Goal: Task Accomplishment & Management: Use online tool/utility

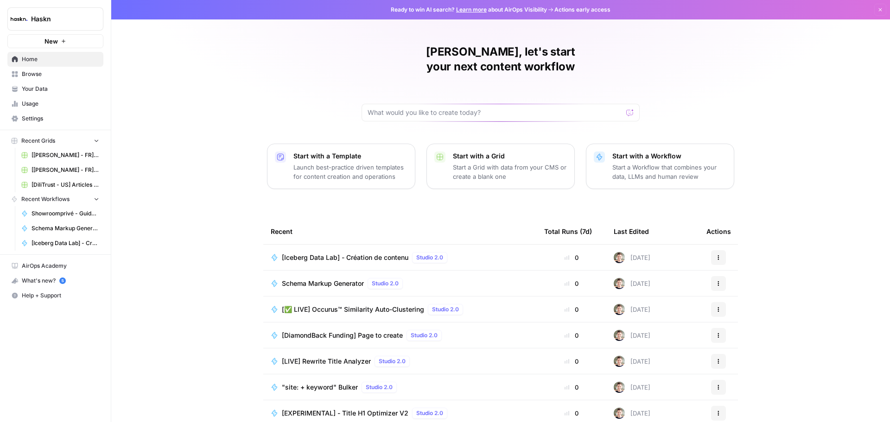
click at [340, 253] on span "[Iceberg Data Lab] - Création de contenu" at bounding box center [345, 257] width 127 height 9
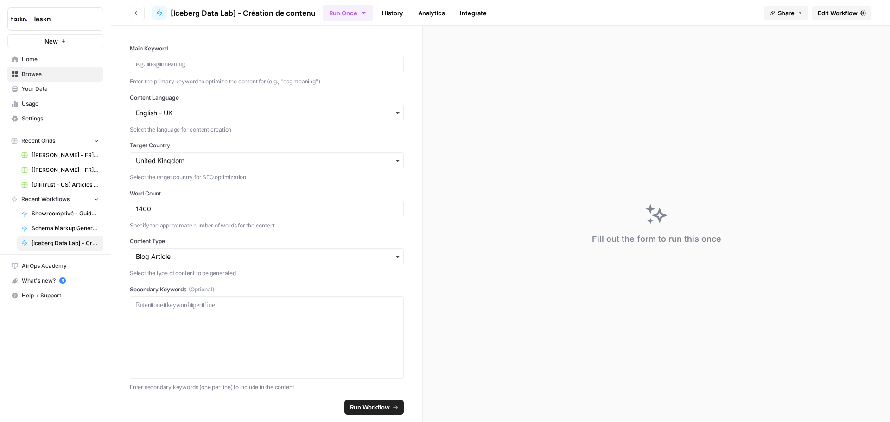
click at [835, 7] on link "Edit Workflow" at bounding box center [841, 13] width 59 height 15
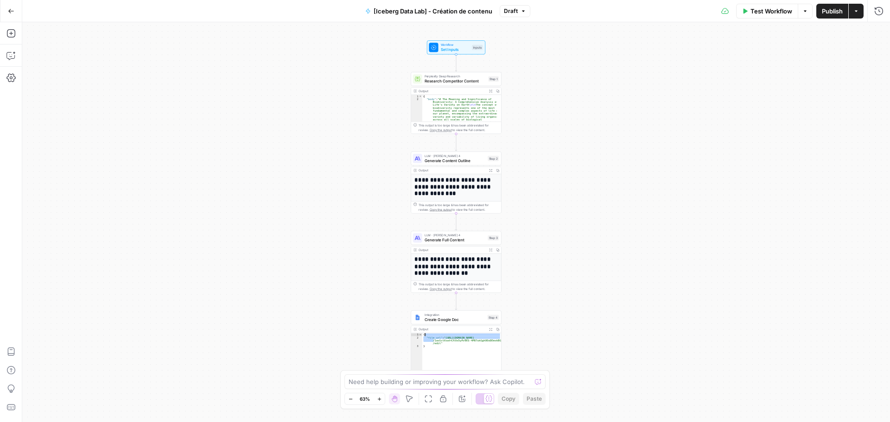
drag, startPoint x: 440, startPoint y: 343, endPoint x: 428, endPoint y: 338, distance: 13.1
click at [428, 338] on div "{ "file_url" : "[URL][DOMAIN_NAME] /1asGctXvwt4JtOx5yPz9ES-4PB7ukGghOOoDEmskBGh…" at bounding box center [461, 355] width 79 height 45
type textarea "**********"
click at [765, 13] on span "Test Workflow" at bounding box center [772, 10] width 42 height 9
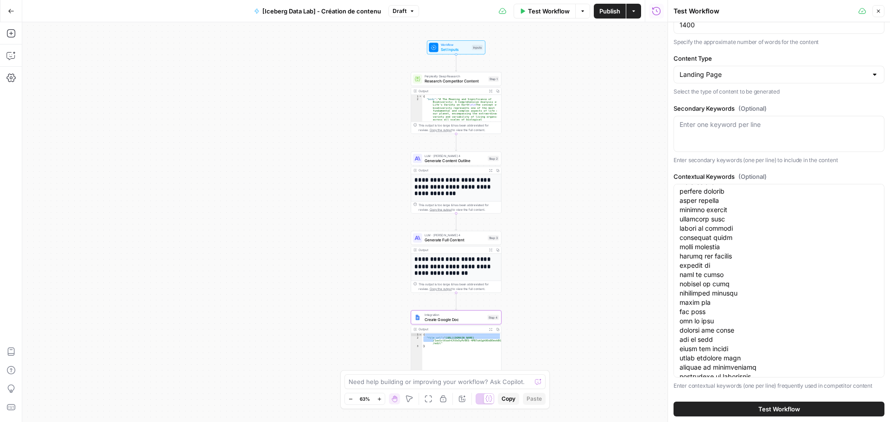
scroll to position [872, 0]
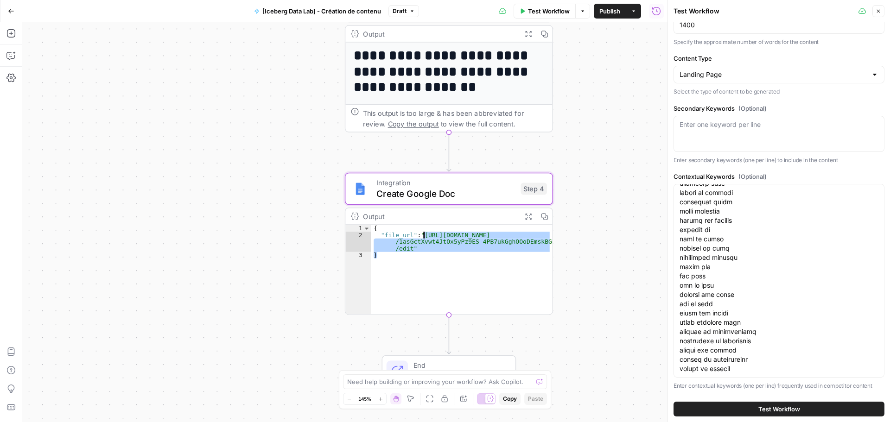
drag, startPoint x: 409, startPoint y: 249, endPoint x: 408, endPoint y: 230, distance: 18.1
click at [408, 230] on div "{ "file_url" : "[URL][DOMAIN_NAME] /1asGctXvwt4JtOx5yPz9ES-4PB7ukGghOOoDEmskBGh…" at bounding box center [461, 276] width 181 height 103
click at [412, 250] on div "{ "file_url" : "[URL][DOMAIN_NAME] /1asGctXvwt4JtOx5yPz9ES-4PB7ukGghOOoDEmskBGh…" at bounding box center [461, 269] width 181 height 89
drag, startPoint x: 411, startPoint y: 249, endPoint x: 416, endPoint y: 239, distance: 11.0
click at [416, 239] on div "{ "file_url" : "[URL][DOMAIN_NAME] /1asGctXvwt4JtOx5yPz9ES-4PB7ukGghOOoDEmskBGh…" at bounding box center [461, 276] width 181 height 103
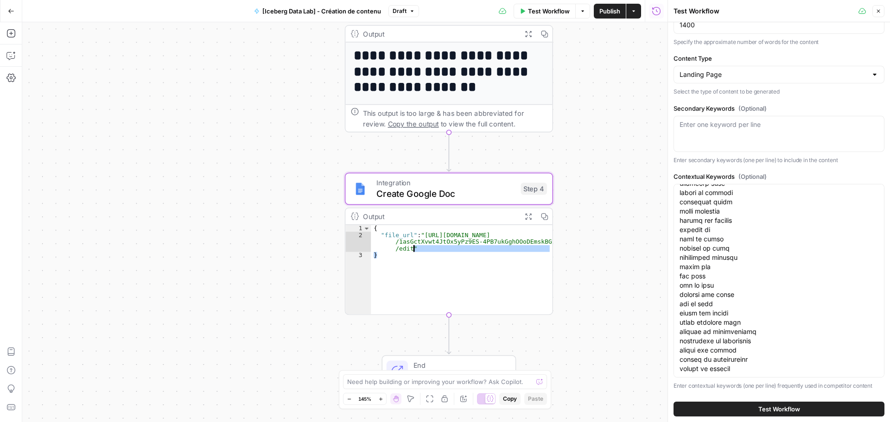
click at [423, 235] on div "{ "file_url" : "[URL][DOMAIN_NAME] /1asGctXvwt4JtOx5yPz9ES-4PB7ukGghOOoDEmskBGh…" at bounding box center [461, 276] width 181 height 103
drag, startPoint x: 423, startPoint y: 235, endPoint x: 423, endPoint y: 230, distance: 5.6
click at [423, 230] on div "{ "file_url" : "[URL][DOMAIN_NAME] /1asGctXvwt4JtOx5yPz9ES-4PB7ukGghOOoDEmskBGh…" at bounding box center [461, 276] width 181 height 103
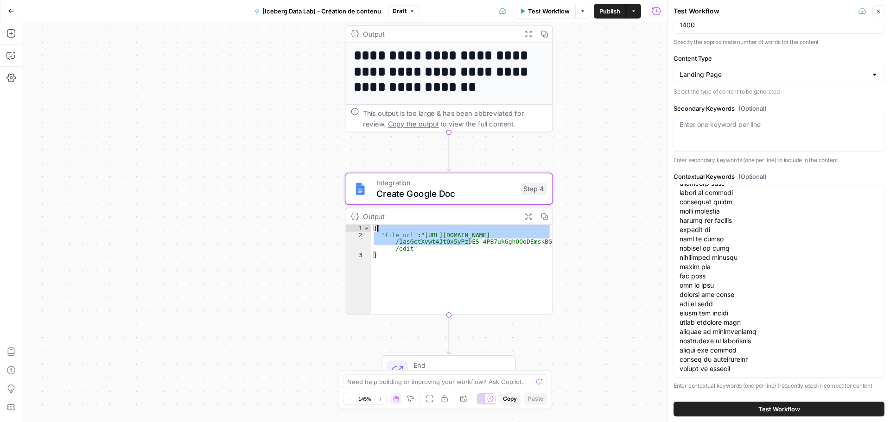
click at [426, 233] on div "{ "file_url" : "[URL][DOMAIN_NAME] /1asGctXvwt4JtOx5yPz9ES-4PB7ukGghOOoDEmskBGh…" at bounding box center [461, 269] width 181 height 89
type textarea "**********"
click at [422, 236] on div "{ "file_url" : "[URL][DOMAIN_NAME] /1asGctXvwt4JtOx5yPz9ES-4PB7ukGghOOoDEmskBGh…" at bounding box center [461, 276] width 181 height 103
click at [373, 233] on div "{ "file_url" : "[URL][DOMAIN_NAME] /1asGctXvwt4JtOx5yPz9ES-4PB7ukGghOOoDEmskBGh…" at bounding box center [461, 276] width 181 height 103
click at [394, 233] on div "{ "file_url" : "[URL][DOMAIN_NAME] /1asGctXvwt4JtOx5yPz9ES-4PB7ukGghOOoDEmskBGh…" at bounding box center [461, 276] width 181 height 103
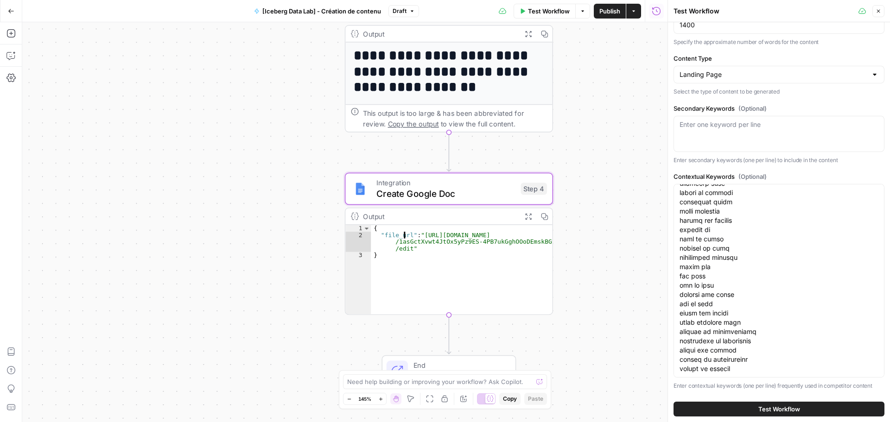
click at [416, 239] on div "{ "file_url" : "[URL][DOMAIN_NAME] /1asGctXvwt4JtOx5yPz9ES-4PB7ukGghOOoDEmskBGh…" at bounding box center [461, 276] width 181 height 103
click at [415, 233] on div "{ "file_url" : "[URL][DOMAIN_NAME] /1asGctXvwt4JtOx5yPz9ES-4PB7ukGghOOoDEmskBGh…" at bounding box center [461, 276] width 181 height 103
click at [399, 233] on div "{ "file_url" : "[URL][DOMAIN_NAME] /1asGctXvwt4JtOx5yPz9ES-4PB7ukGghOOoDEmskBGh…" at bounding box center [461, 276] width 181 height 103
click at [402, 233] on div "{ "file_url" : "[URL][DOMAIN_NAME] /1asGctXvwt4JtOx5yPz9ES-4PB7ukGghOOoDEmskBGh…" at bounding box center [461, 276] width 181 height 103
click at [531, 217] on icon "button" at bounding box center [527, 216] width 7 height 7
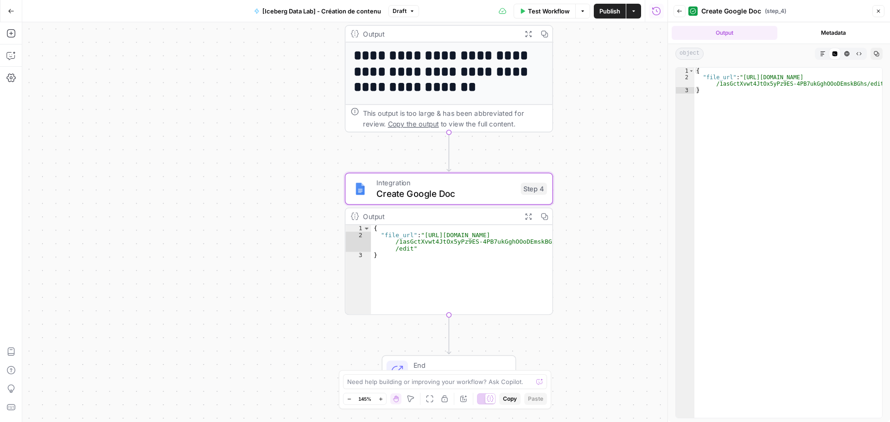
type textarea "**********"
drag, startPoint x: 744, startPoint y: 77, endPoint x: 869, endPoint y: 86, distance: 125.5
click at [869, 86] on div "{ "file_url" : "[URL][DOMAIN_NAME] /1asGctXvwt4JtOx5yPz9ES-4PB7ukGghOOoDEmskBGh…" at bounding box center [789, 249] width 188 height 363
click at [582, 200] on div "Workflow Set Inputs Inputs Perplexity Deep Research Research Competitor Content…" at bounding box center [344, 222] width 645 height 400
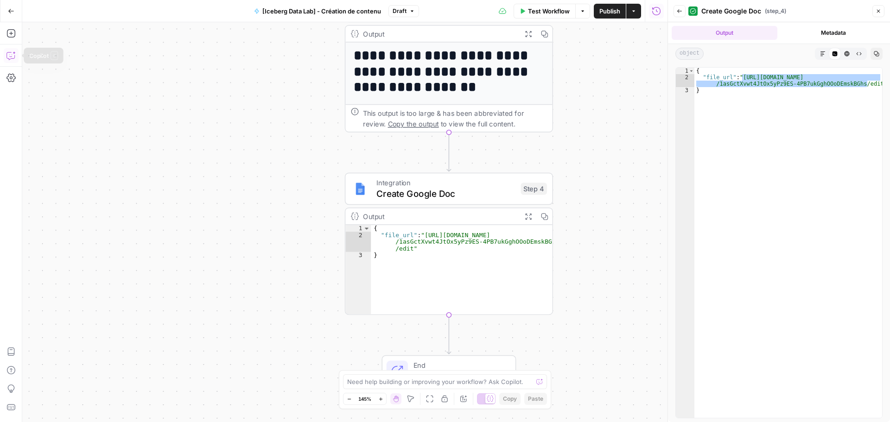
click at [10, 59] on icon "button" at bounding box center [10, 55] width 8 height 7
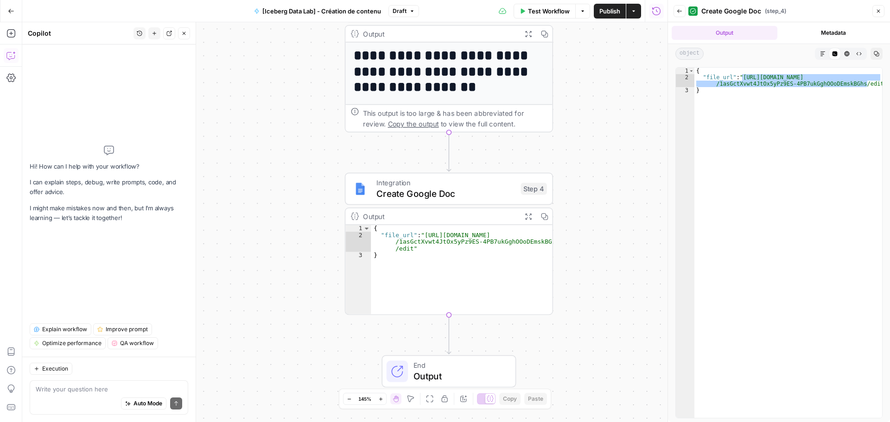
click at [878, 13] on icon "button" at bounding box center [879, 11] width 6 height 6
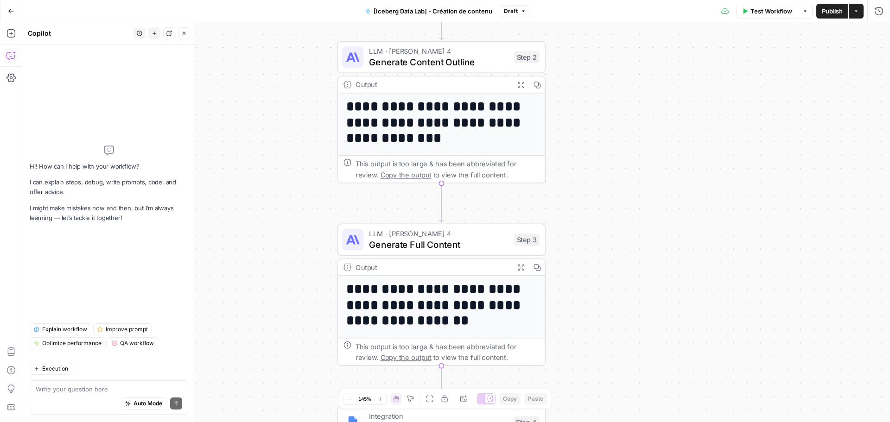
drag, startPoint x: 670, startPoint y: 199, endPoint x: 663, endPoint y: 444, distance: 245.4
click at [663, 422] on html "Haskn New Home Browse Your Data Usage Settings Recent Grids [[PERSON_NAME] - FR…" at bounding box center [445, 211] width 890 height 422
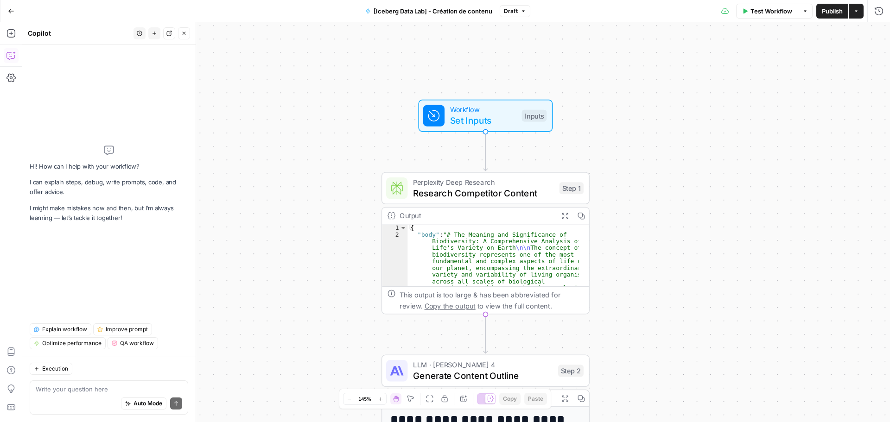
drag, startPoint x: 649, startPoint y: 87, endPoint x: 687, endPoint y: 336, distance: 252.3
click at [687, 336] on div "Workflow Set Inputs Inputs Perplexity Deep Research Research Competitor Content…" at bounding box center [456, 222] width 868 height 400
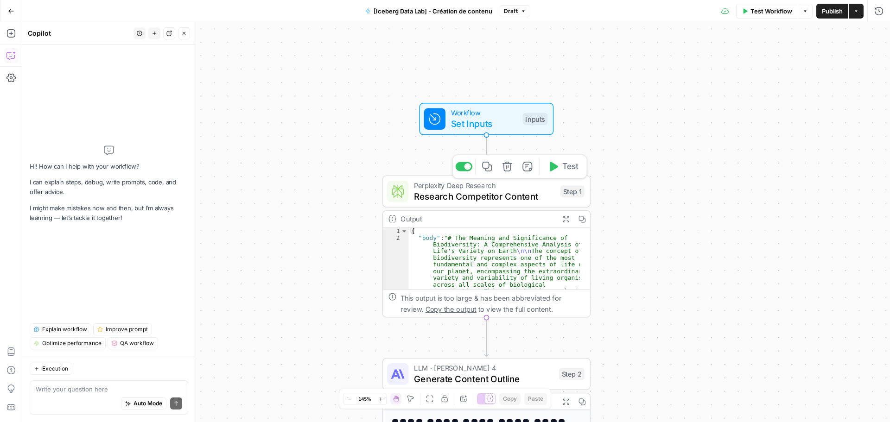
click at [526, 200] on span "Research Competitor Content" at bounding box center [484, 196] width 141 height 13
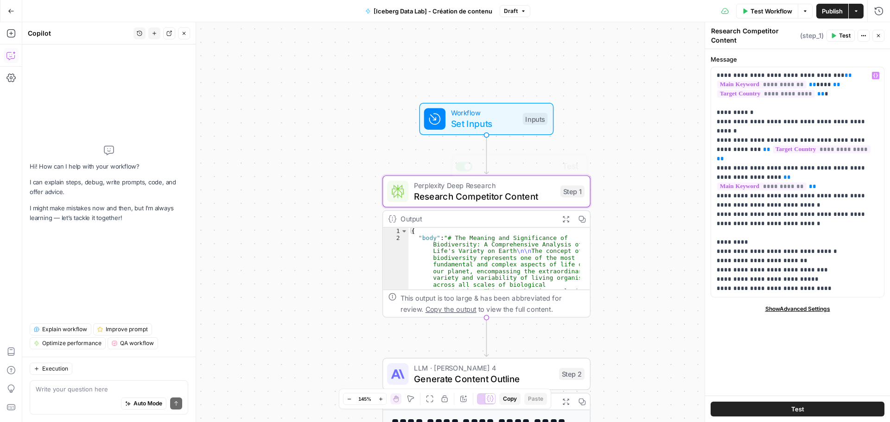
click at [447, 122] on div "Workflow Set Inputs Inputs Test Step" at bounding box center [486, 119] width 124 height 23
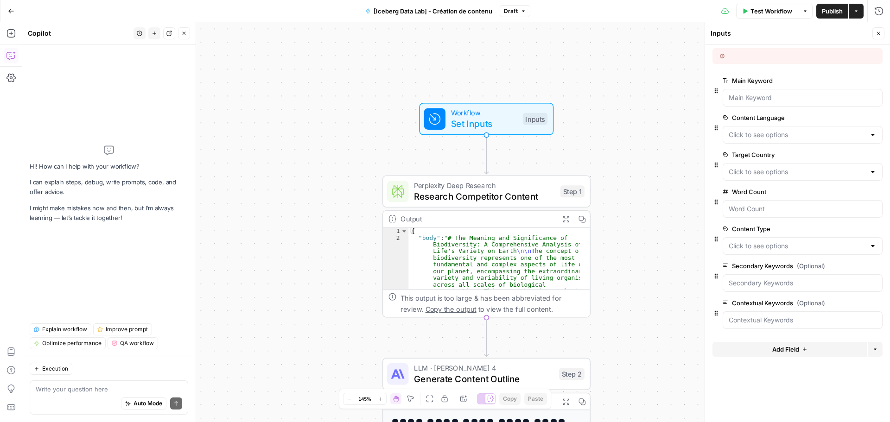
click at [102, 380] on div "Execution Write your question here Auto Mode Send" at bounding box center [108, 389] width 173 height 65
click at [93, 389] on textarea at bounding box center [109, 389] width 147 height 9
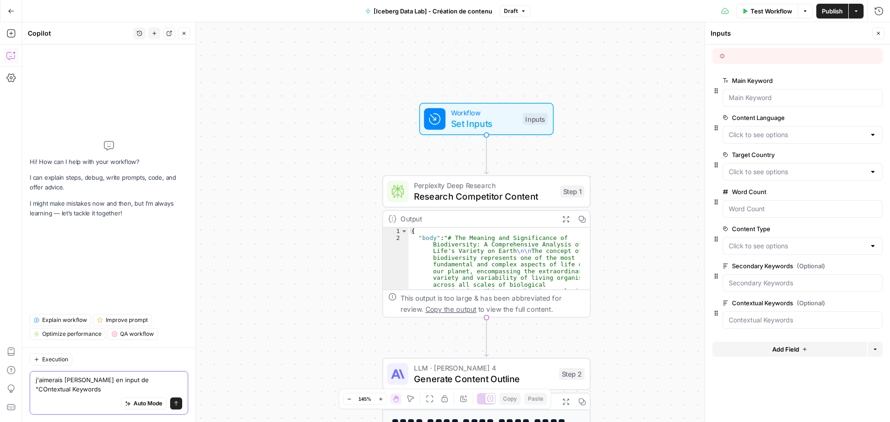
click at [131, 387] on textarea "j'aimerais [PERSON_NAME] en input de "COntextual Keywords" at bounding box center [109, 385] width 147 height 19
click at [131, 383] on textarea "j'aimerais [PERSON_NAME] en input de "COntextual Keywords" at bounding box center [109, 385] width 147 height 19
click at [99, 388] on textarea "j'aimerais [PERSON_NAME] en input de "Contextual Keywords" at bounding box center [109, 385] width 147 height 19
click at [109, 390] on textarea "j'aimerais [PERSON_NAME] en input de "Contextual Keywords"" at bounding box center [109, 385] width 147 height 19
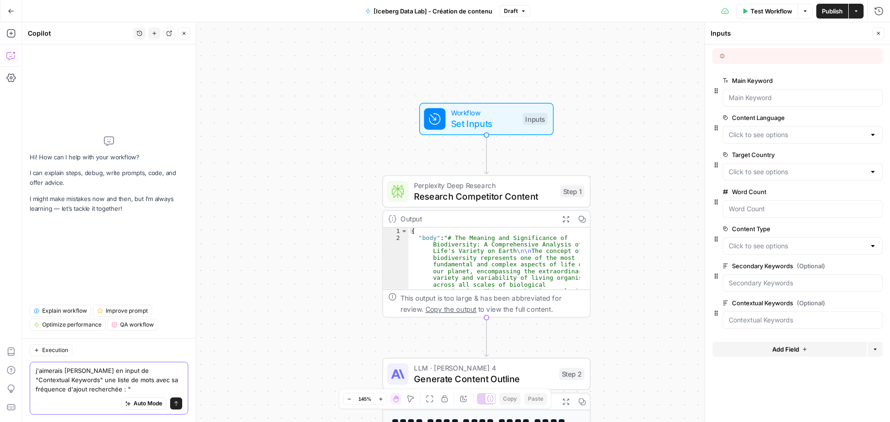
paste textarea "biodiversity;29 species;15 world;6 can;6 us;5 conservation;5 life;5 planet;5 na…"
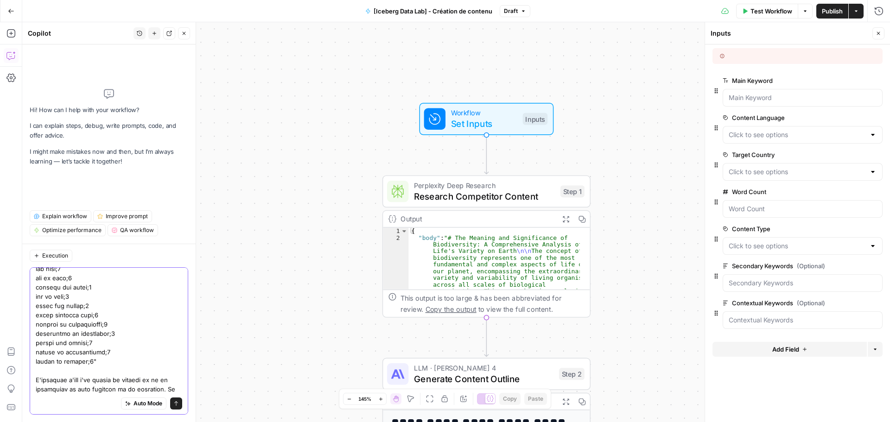
scroll to position [1000, 0]
type textarea "l'ipsumdol sitame co adipi el "Seddoeiusm Temporin" utl etdol ma aliq enim ad m…"
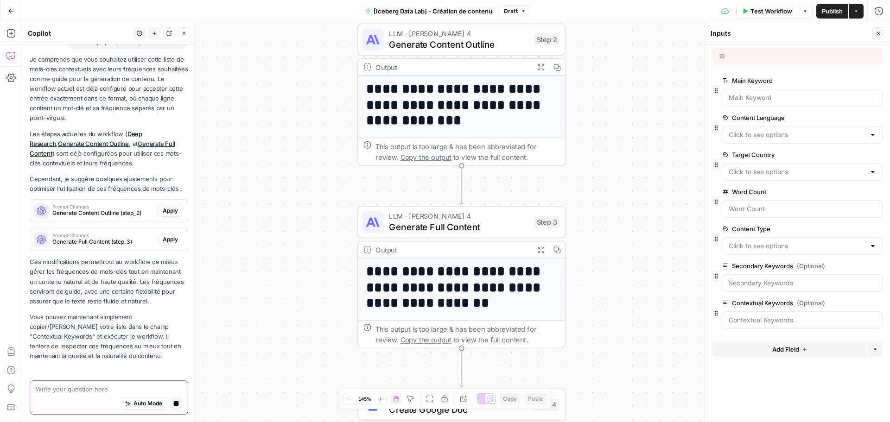
scroll to position [1270, 0]
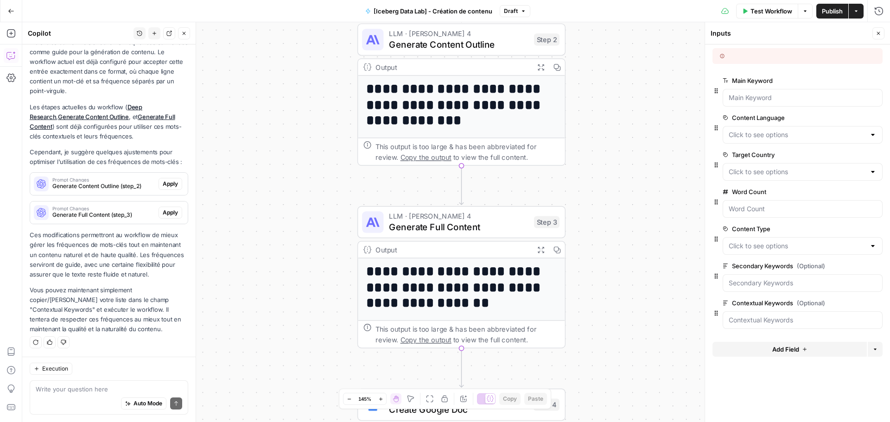
click at [833, 314] on div at bounding box center [803, 321] width 160 height 18
click at [823, 322] on Keywords "Contextual Keywords (Optional)" at bounding box center [803, 320] width 148 height 9
click at [102, 395] on div "Auto Mode Send" at bounding box center [109, 404] width 147 height 20
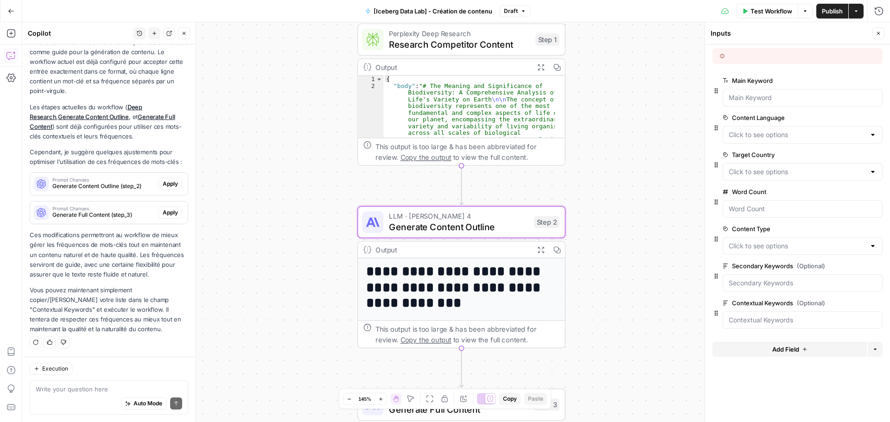
click at [168, 185] on span "Apply" at bounding box center [170, 184] width 15 height 8
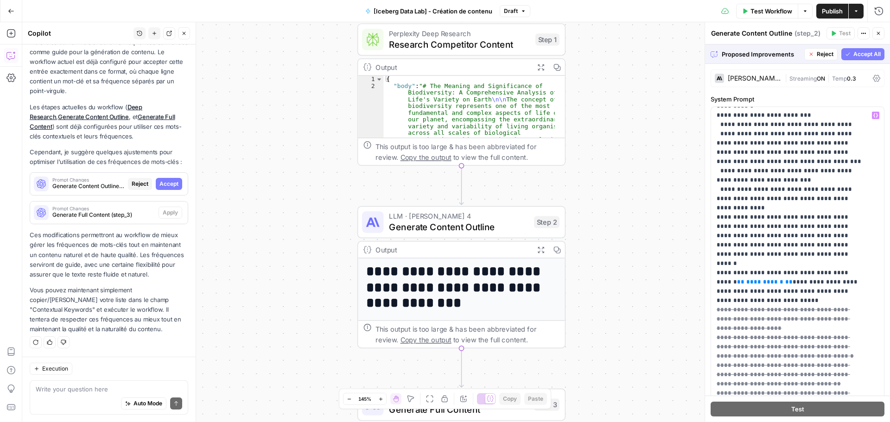
scroll to position [760, 0]
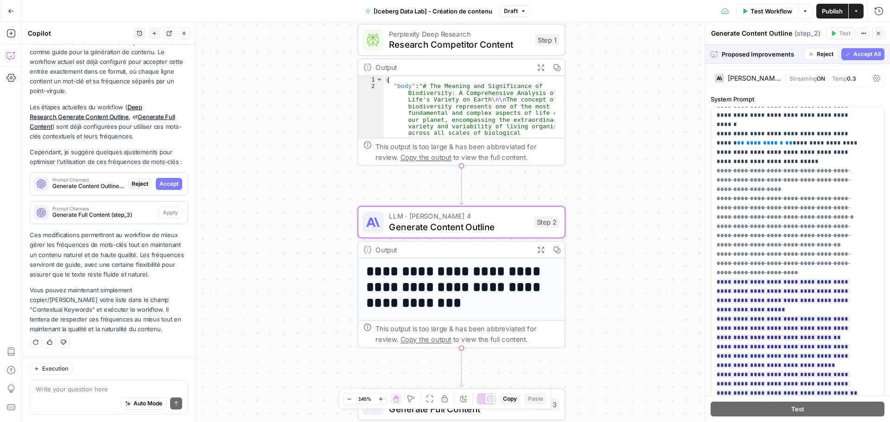
click at [159, 182] on span "Accept" at bounding box center [168, 184] width 19 height 8
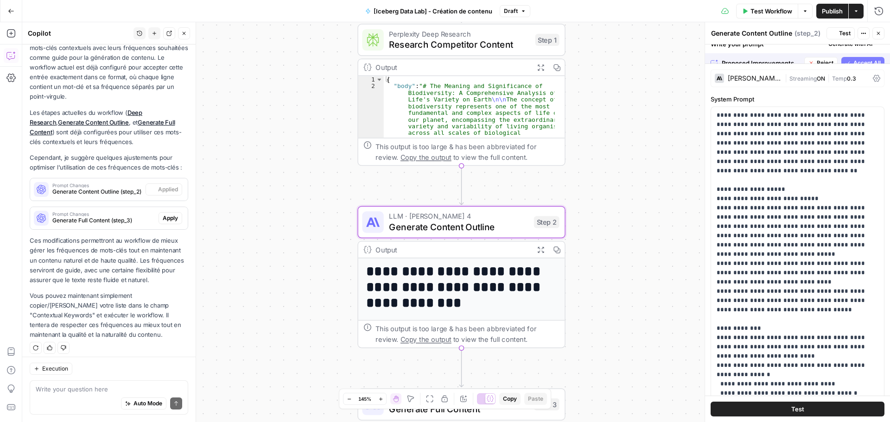
scroll to position [1285, 0]
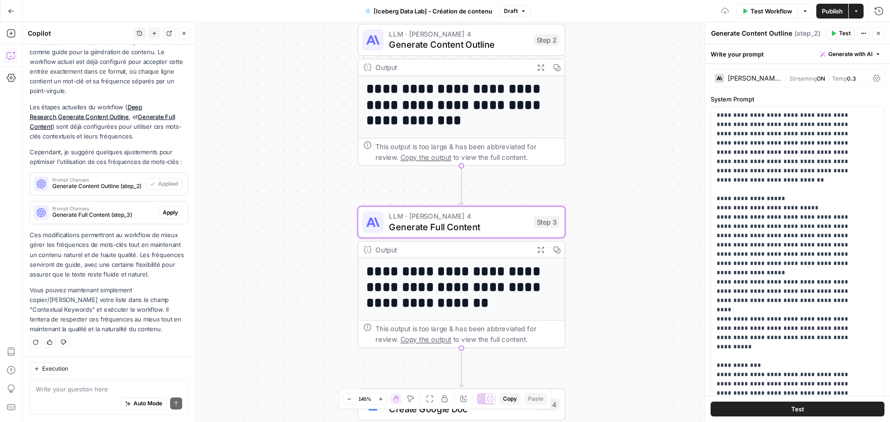
click at [162, 217] on button "Apply" at bounding box center [171, 213] width 24 height 12
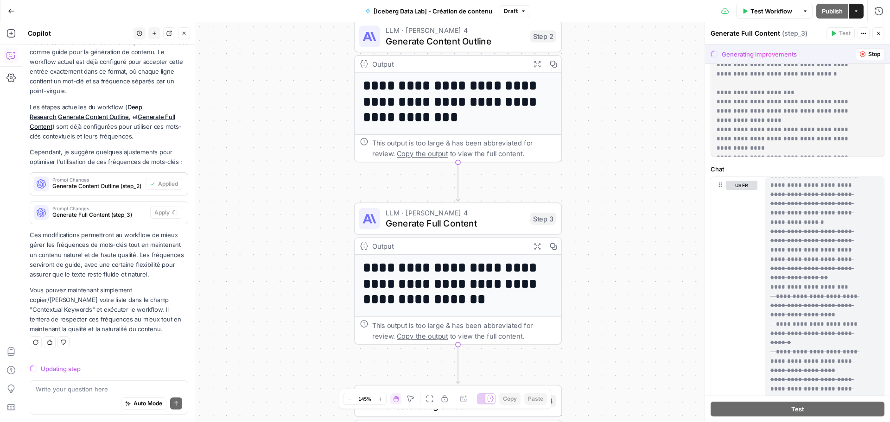
scroll to position [417, 0]
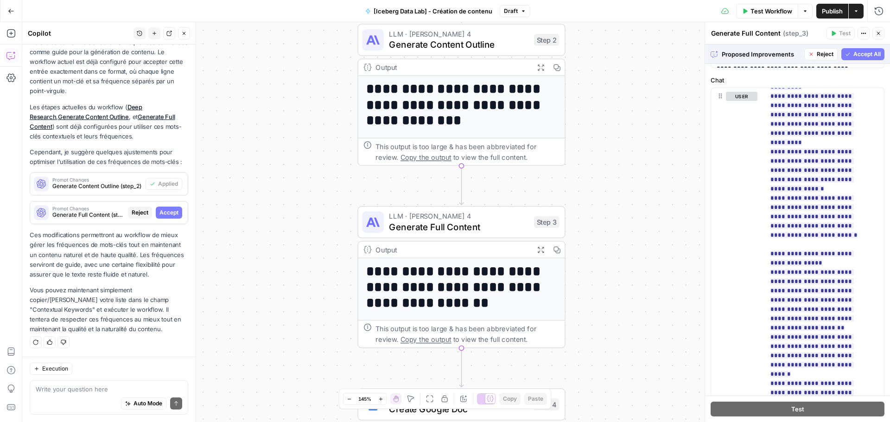
click at [854, 51] on span "Accept All" at bounding box center [867, 54] width 27 height 8
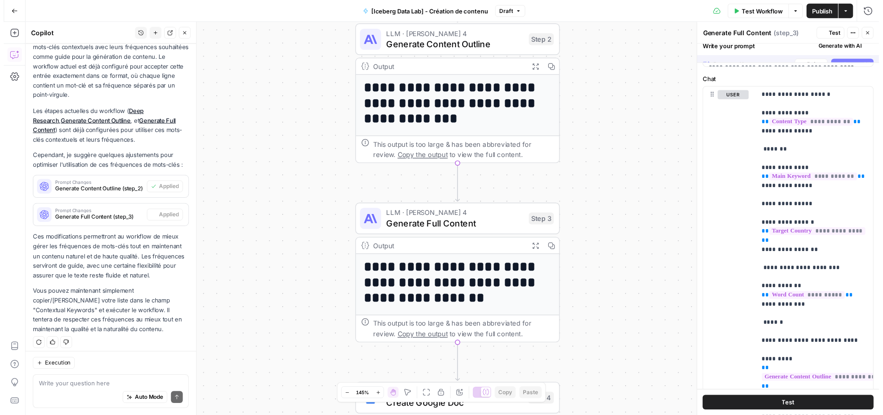
scroll to position [0, 0]
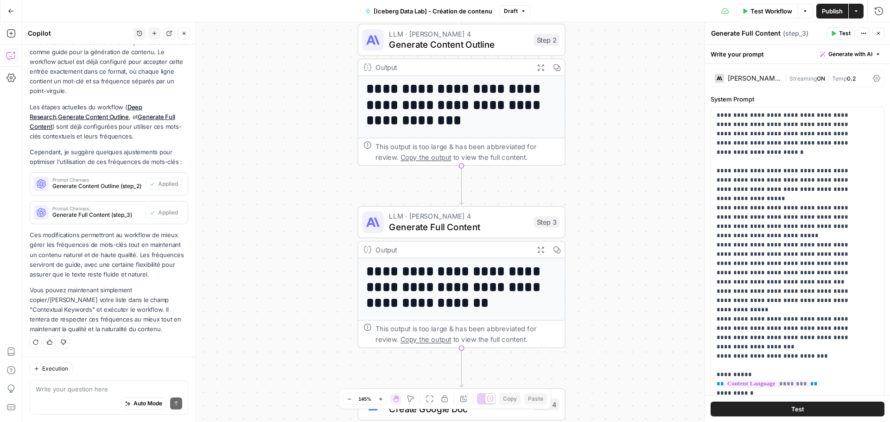
click at [778, 14] on span "Test Workflow" at bounding box center [772, 10] width 42 height 9
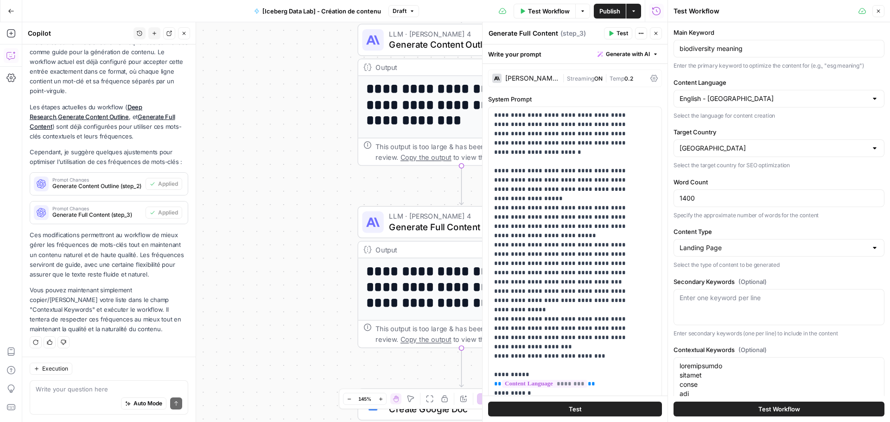
scroll to position [173, 0]
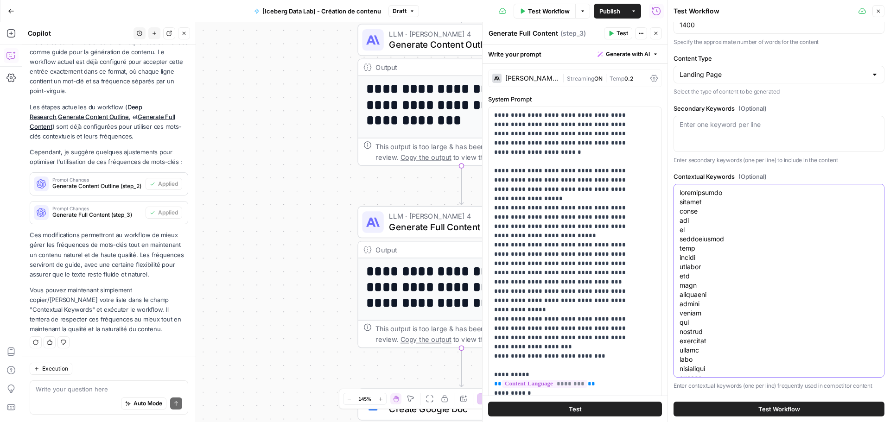
paste textarea ";29 species;15 world;6 can;6 us;5 conservation;5 life;5 planet;5 natural;4 one;…"
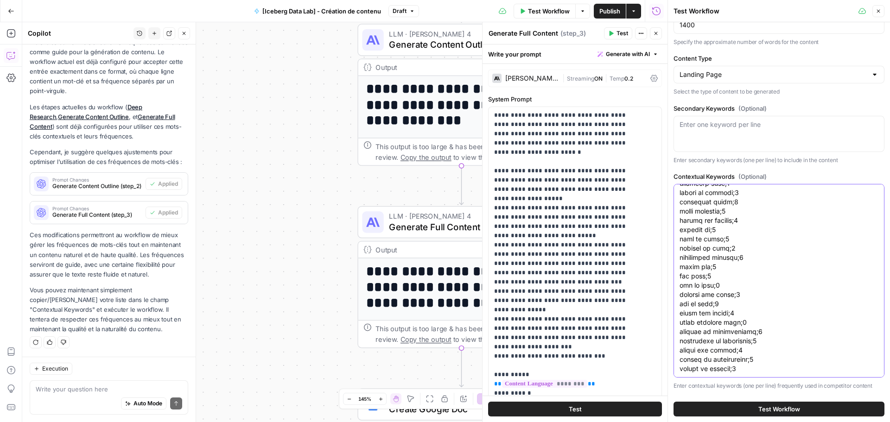
scroll to position [0, 0]
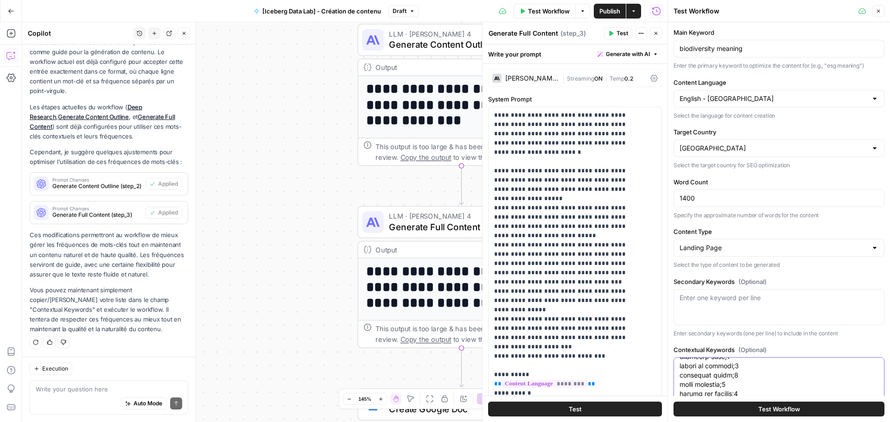
type textarea "biodiversity;29 species;15 world;6 can;6 us;5 conservation;5 life;5 planet;5 na…"
click at [756, 404] on button "Test Workflow" at bounding box center [779, 409] width 211 height 15
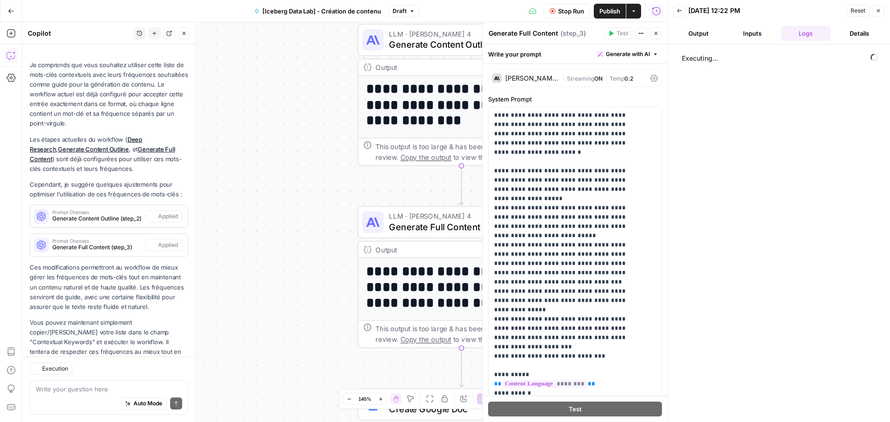
scroll to position [1285, 0]
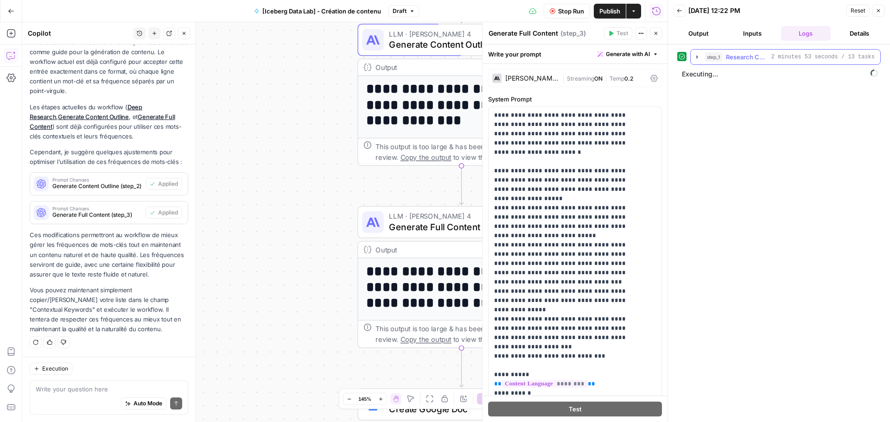
click at [695, 60] on icon "button" at bounding box center [697, 56] width 7 height 7
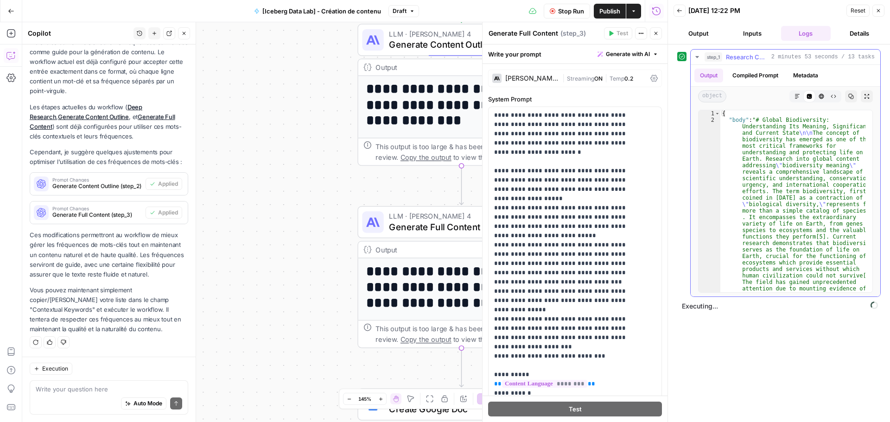
click at [695, 60] on icon "button" at bounding box center [697, 56] width 7 height 7
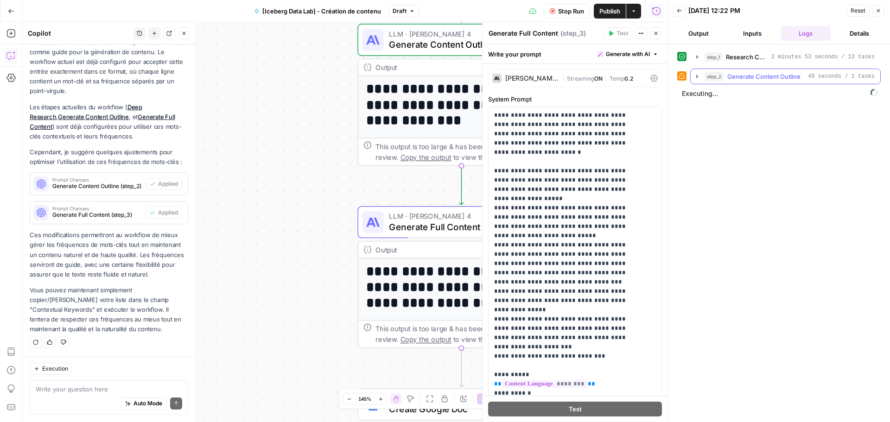
click at [695, 76] on icon "button" at bounding box center [697, 76] width 7 height 7
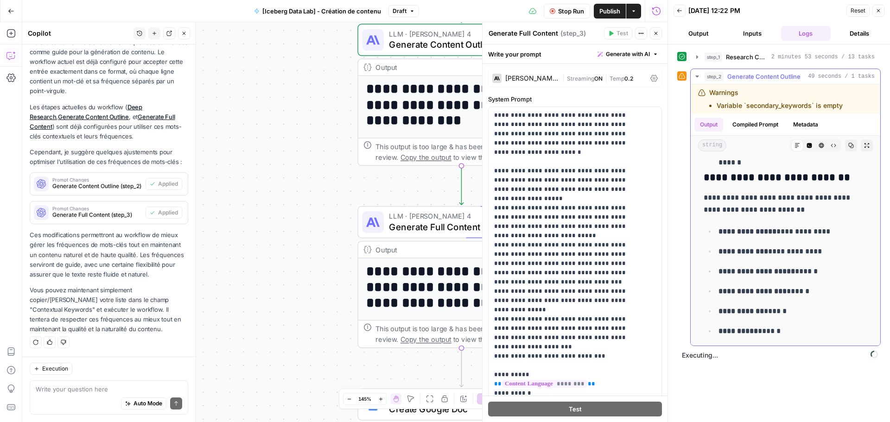
scroll to position [3941, 0]
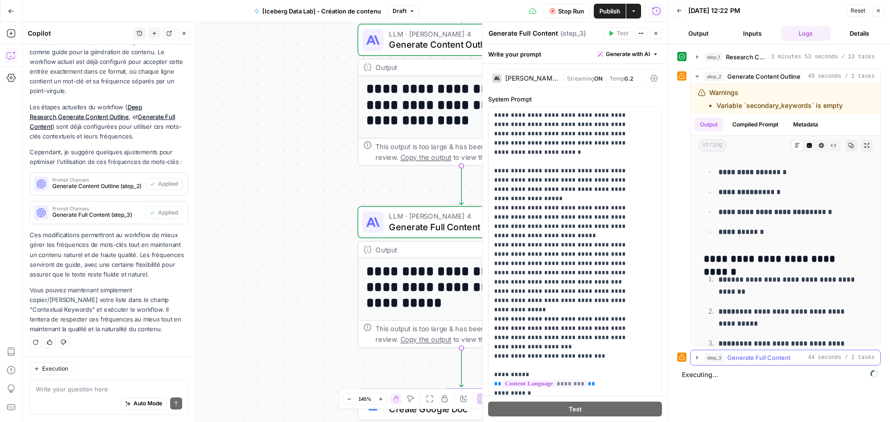
click at [695, 357] on icon "button" at bounding box center [697, 357] width 7 height 7
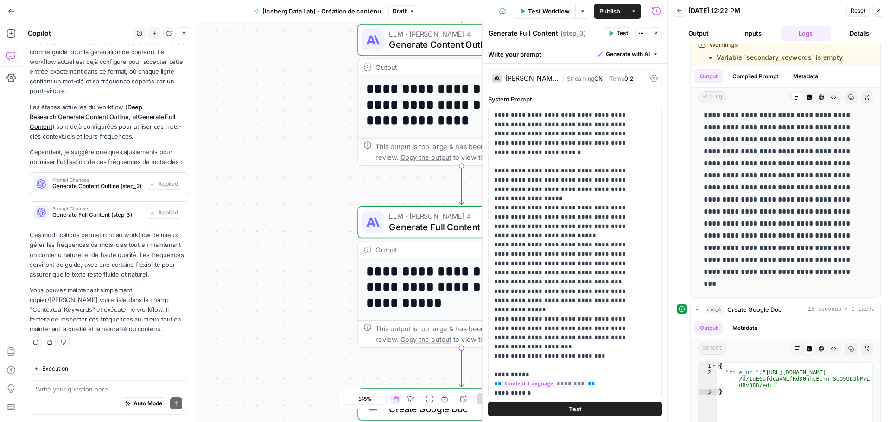
scroll to position [412, 0]
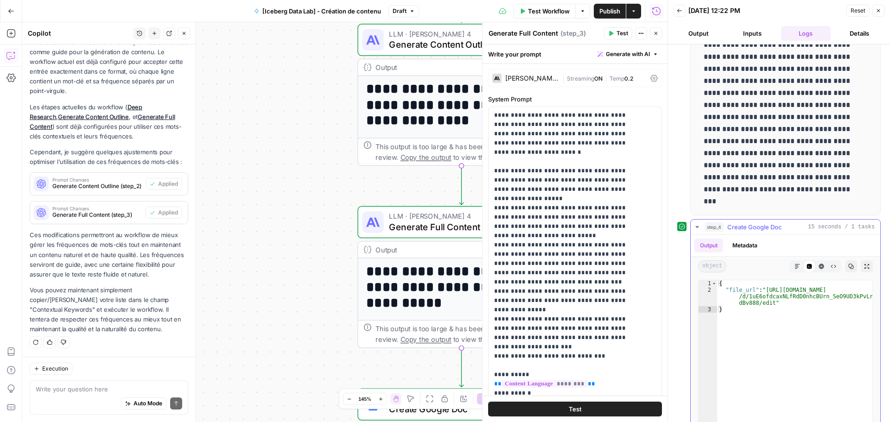
type textarea "**********"
drag, startPoint x: 771, startPoint y: 304, endPoint x: 766, endPoint y: 291, distance: 13.3
click at [766, 291] on div "{ "file_url" : "[URL][DOMAIN_NAME] /d/1uE6ofdcaxNLfRdD0nhcBUrn_SeO9UD3kPvLrF dB…" at bounding box center [794, 378] width 155 height 195
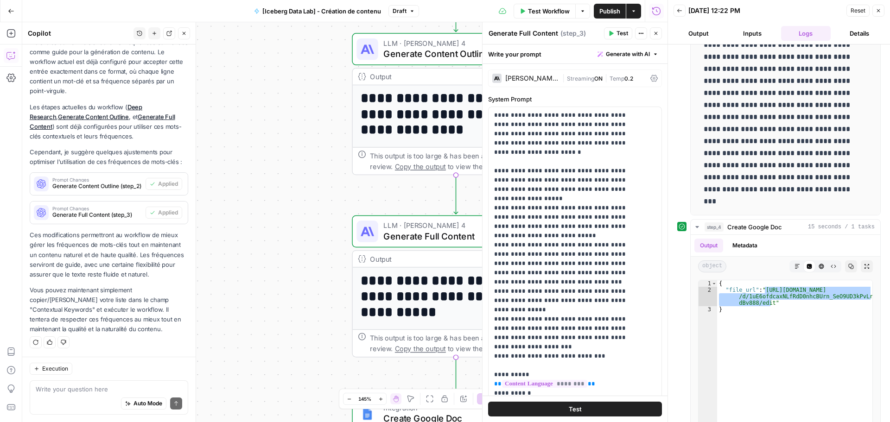
drag, startPoint x: 305, startPoint y: 230, endPoint x: 286, endPoint y: 240, distance: 20.9
click at [286, 240] on div "Workflow Set Inputs Inputs Perplexity Deep Research Research Competitor Content…" at bounding box center [344, 222] width 645 height 400
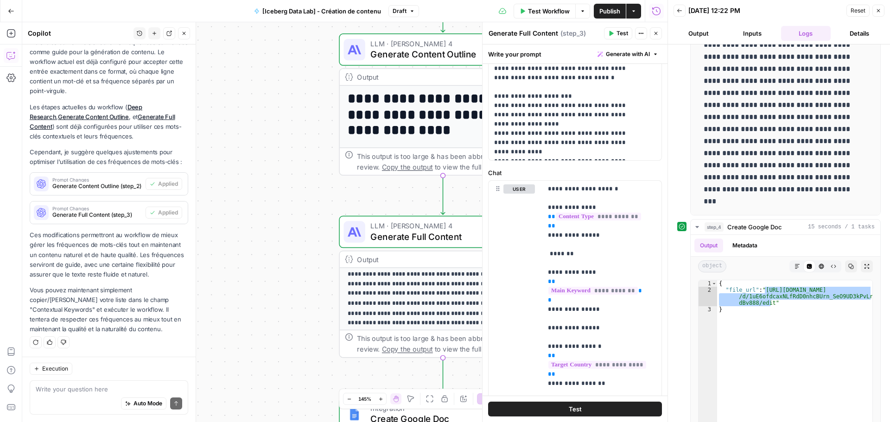
scroll to position [139, 0]
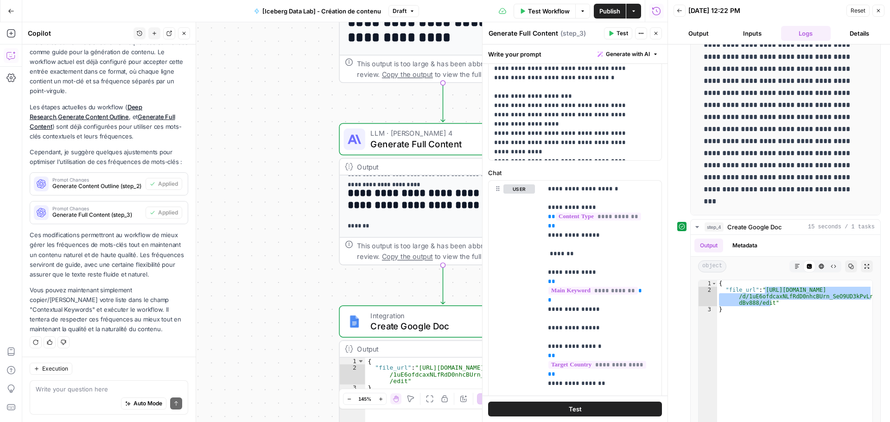
click at [430, 150] on span "Generate Full Content" at bounding box center [440, 143] width 140 height 13
click at [618, 32] on span "Test" at bounding box center [623, 33] width 12 height 8
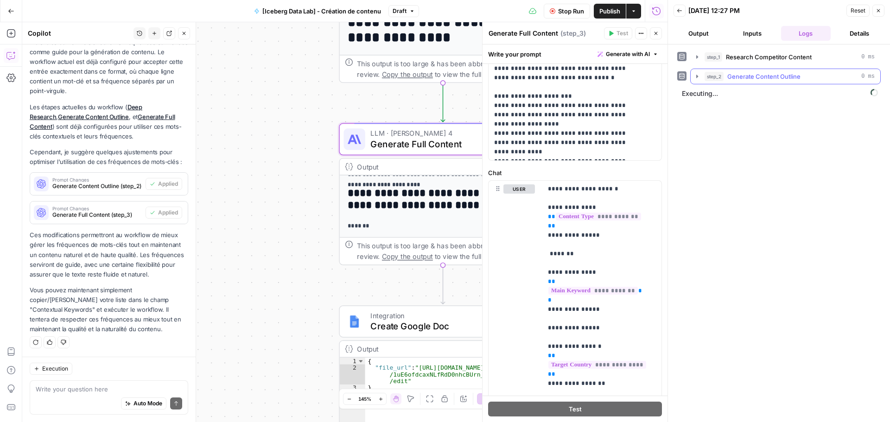
click at [692, 80] on button "step_2 Generate Content Outline 0 ms" at bounding box center [786, 76] width 190 height 15
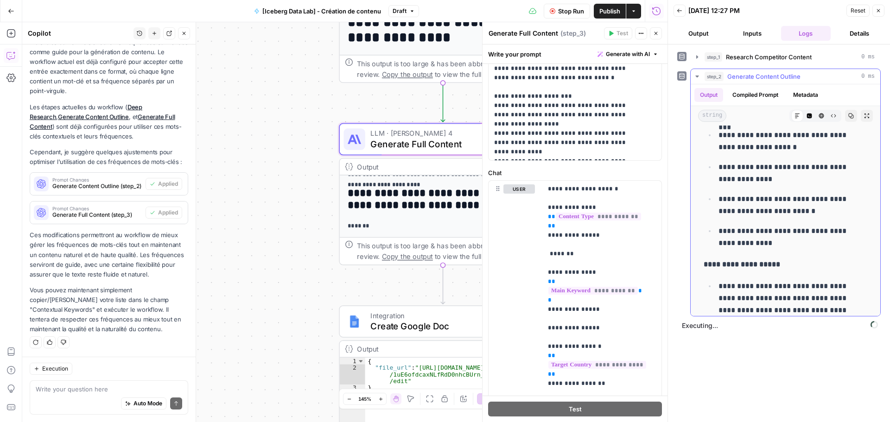
scroll to position [2504, 0]
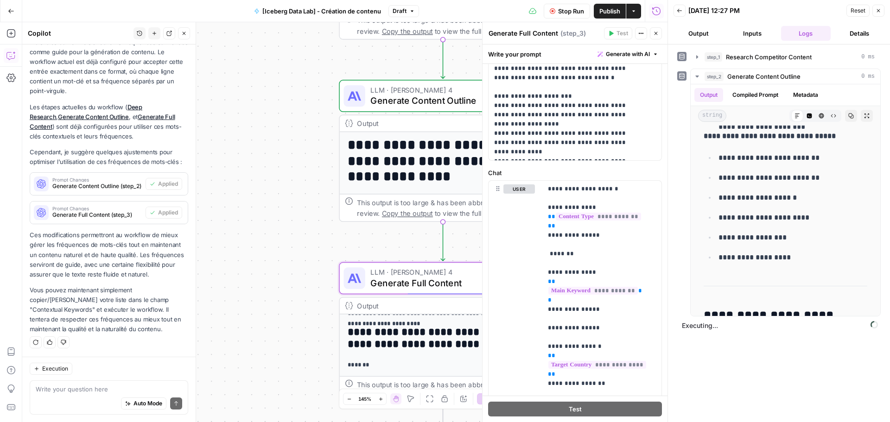
click at [384, 99] on span "Generate Content Outline" at bounding box center [440, 100] width 140 height 13
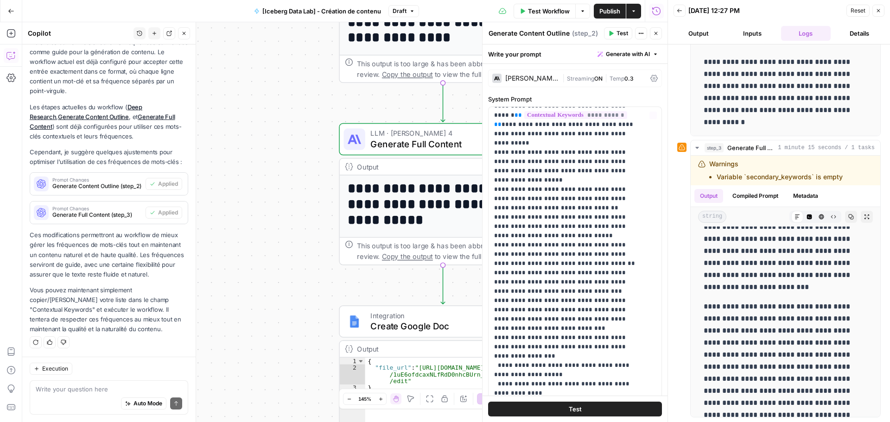
scroll to position [3639, 0]
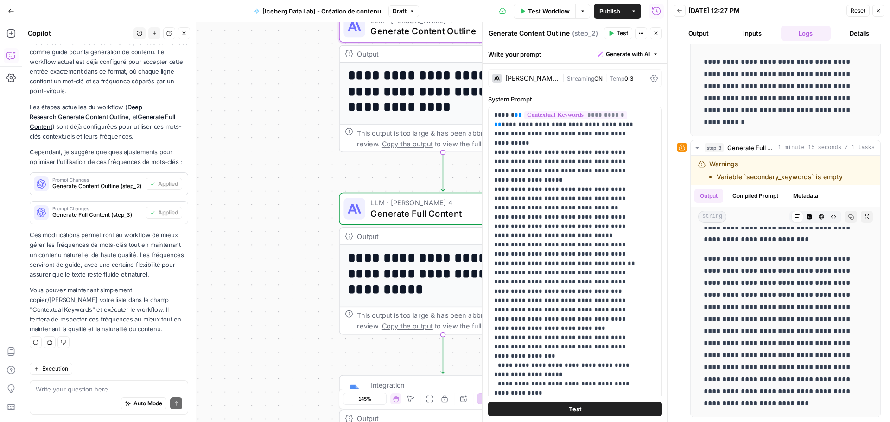
click at [393, 29] on span "Generate Content Outline" at bounding box center [440, 31] width 140 height 13
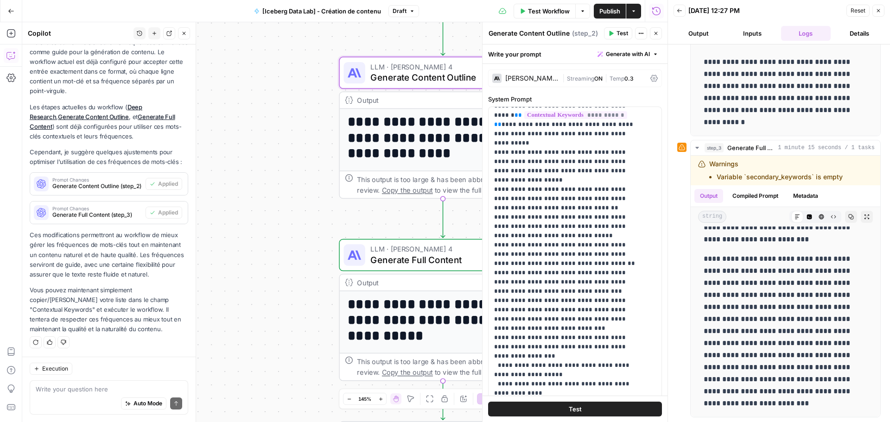
click at [611, 32] on icon "button" at bounding box center [612, 33] width 4 height 5
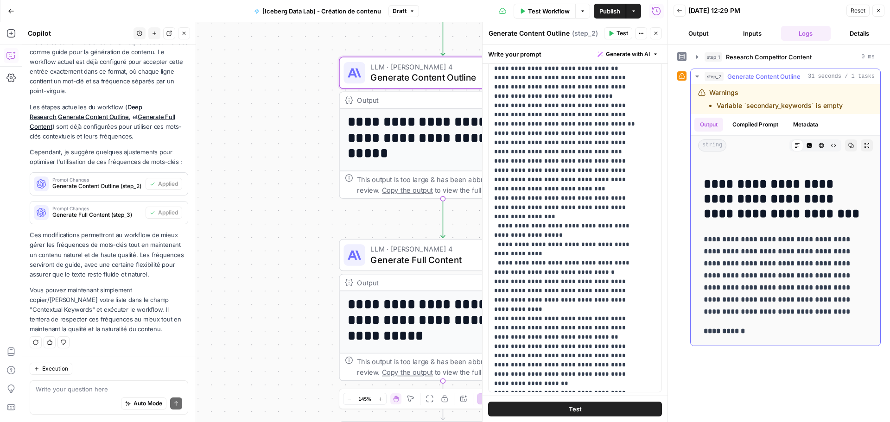
scroll to position [2017, 0]
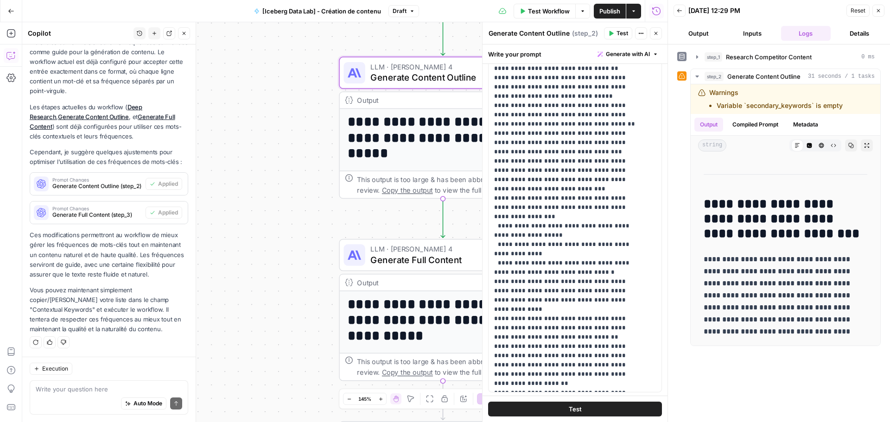
click at [104, 383] on div "Write your question here Auto Mode Send" at bounding box center [109, 398] width 159 height 34
click at [77, 389] on textarea at bounding box center [109, 389] width 147 height 9
paste textarea "chaque H2 H3 H4 etc.. ouvert doit fonctionner par deux minimum pour couper un H…"
type textarea "chaque H2 H3 H4 etc.. ouvert doit fonctionner par deux minimum pour couper un H…"
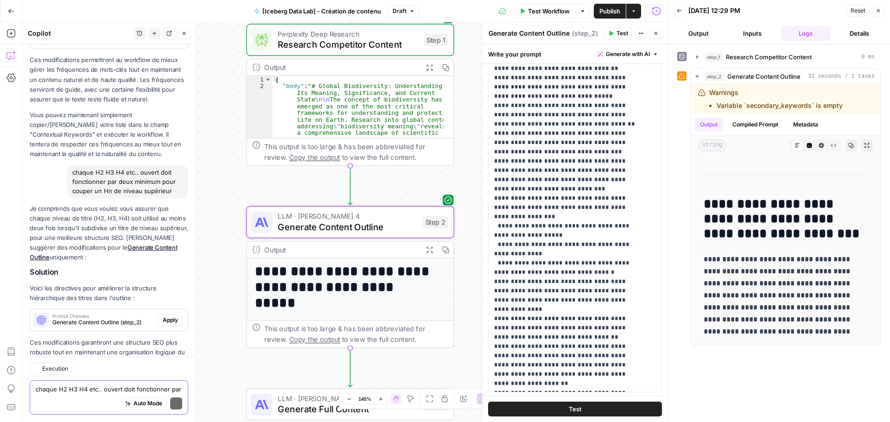
scroll to position [1493, 0]
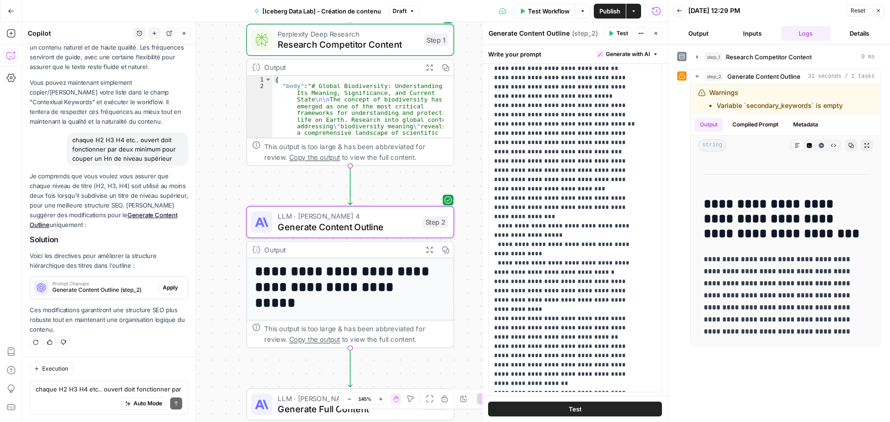
click at [163, 292] on span "Apply" at bounding box center [170, 288] width 15 height 8
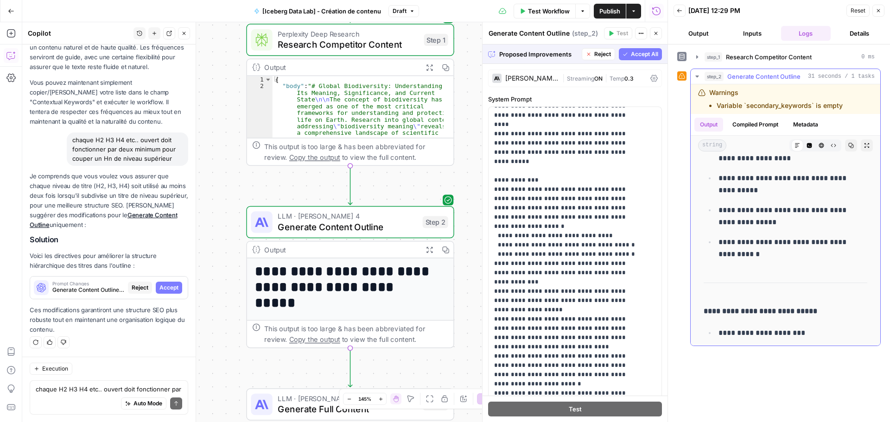
scroll to position [4336, 0]
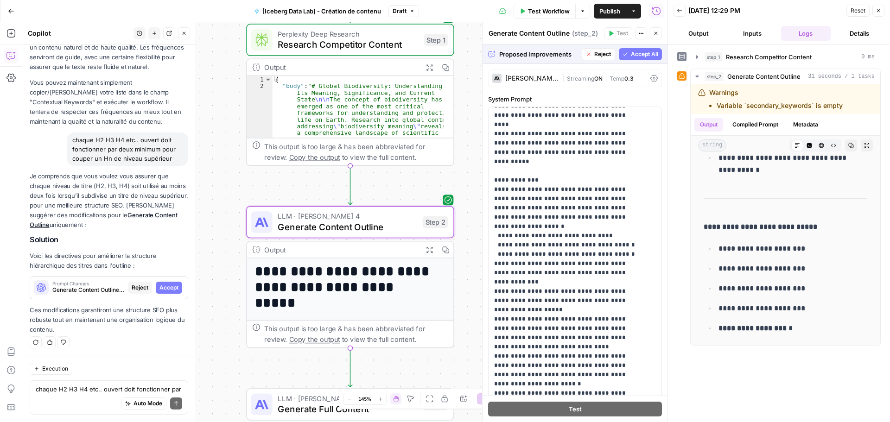
click at [165, 289] on span "Accept" at bounding box center [168, 288] width 19 height 8
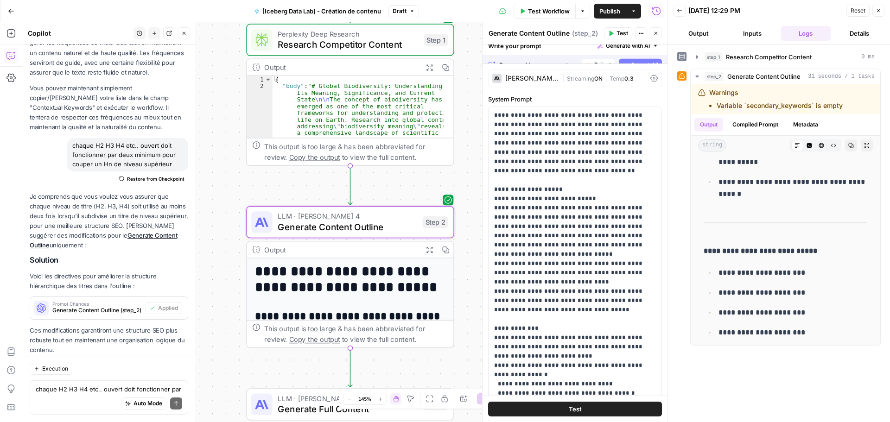
scroll to position [0, 0]
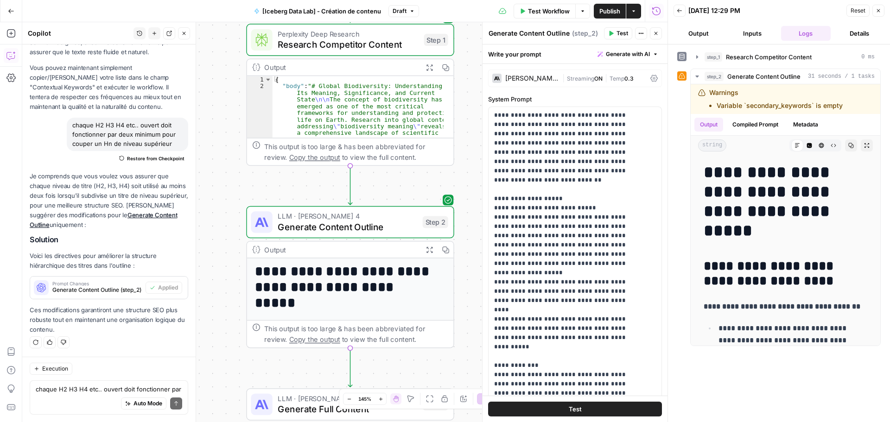
click at [619, 31] on span "Test" at bounding box center [623, 33] width 12 height 8
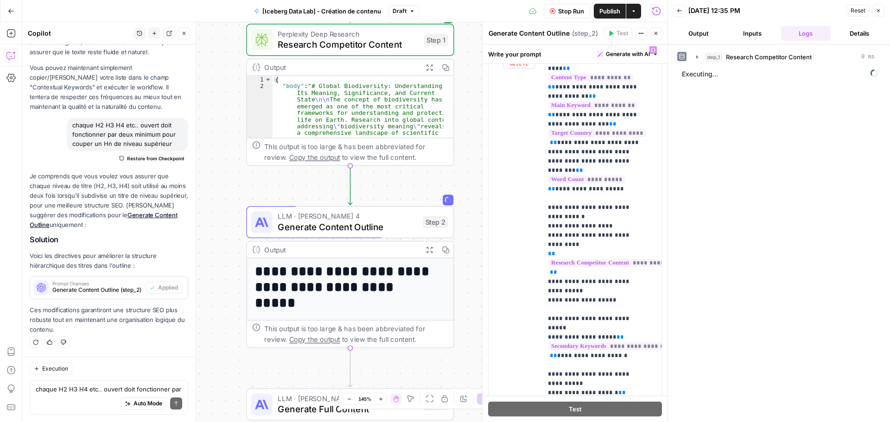
scroll to position [536, 0]
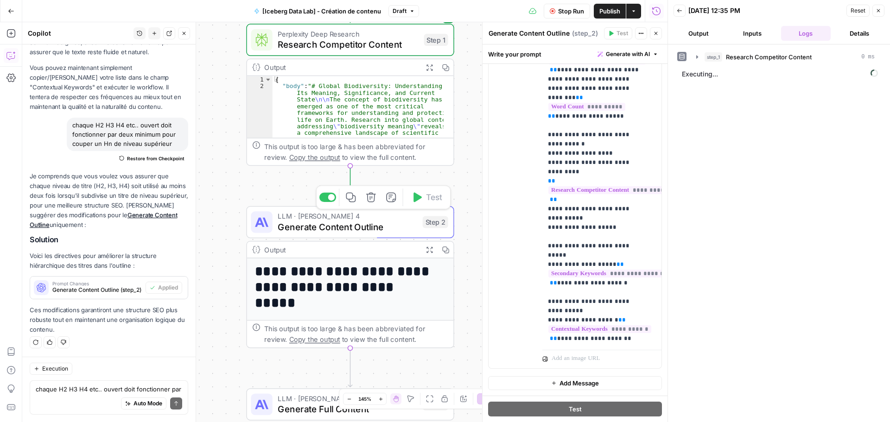
click at [393, 222] on span "Generate Content Outline" at bounding box center [348, 226] width 140 height 13
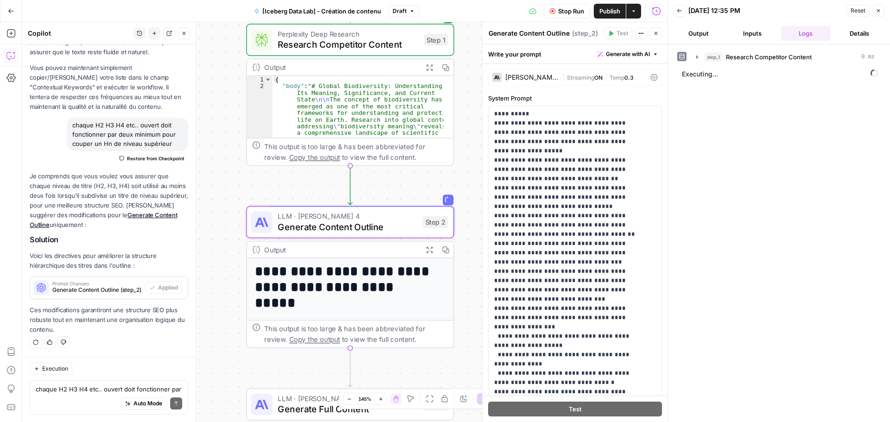
scroll to position [0, 0]
click at [556, 80] on div "Claude Sonnet 4 | Streaming ON | Temp 0.3" at bounding box center [575, 79] width 174 height 18
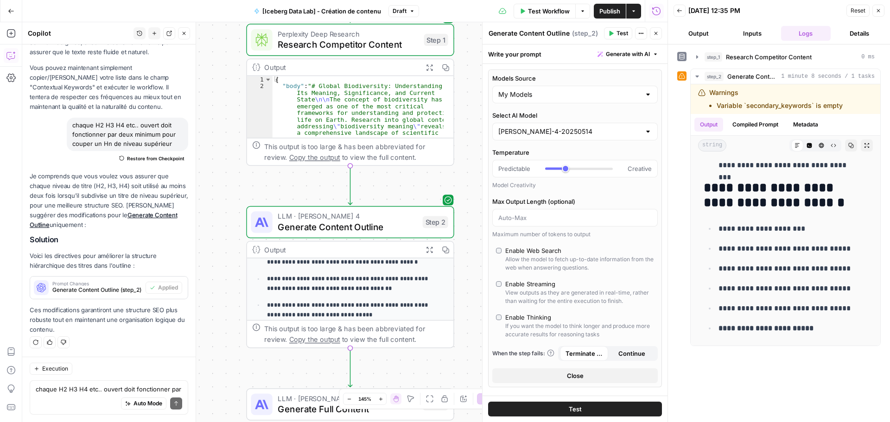
scroll to position [139, 0]
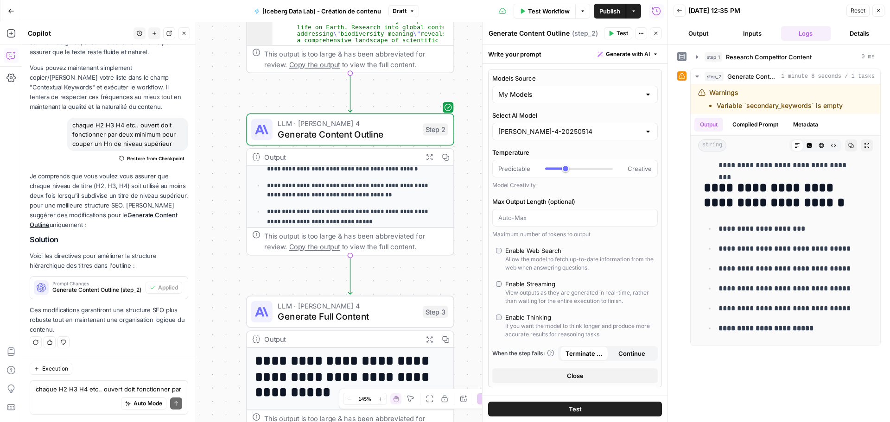
click at [408, 312] on span "Generate Full Content" at bounding box center [348, 316] width 140 height 13
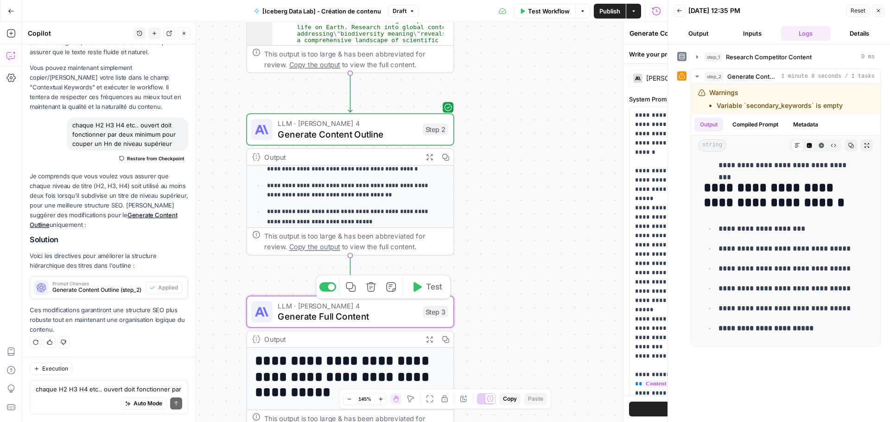
type textarea "Generate Full Content"
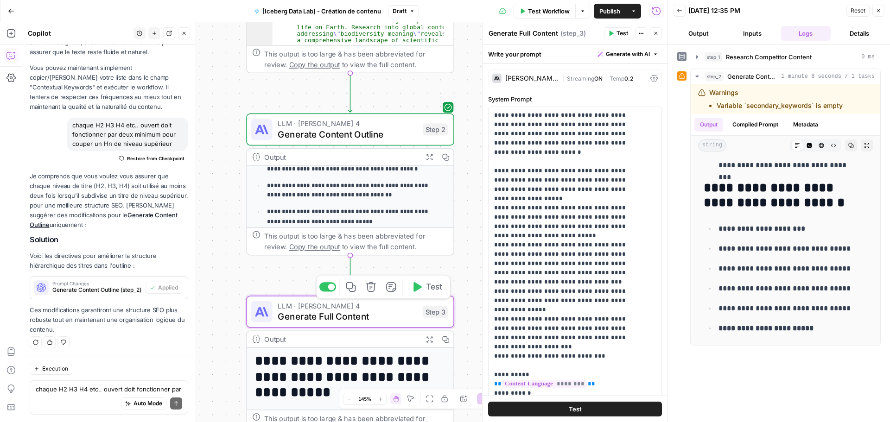
click at [417, 293] on button "Test" at bounding box center [427, 288] width 42 height 18
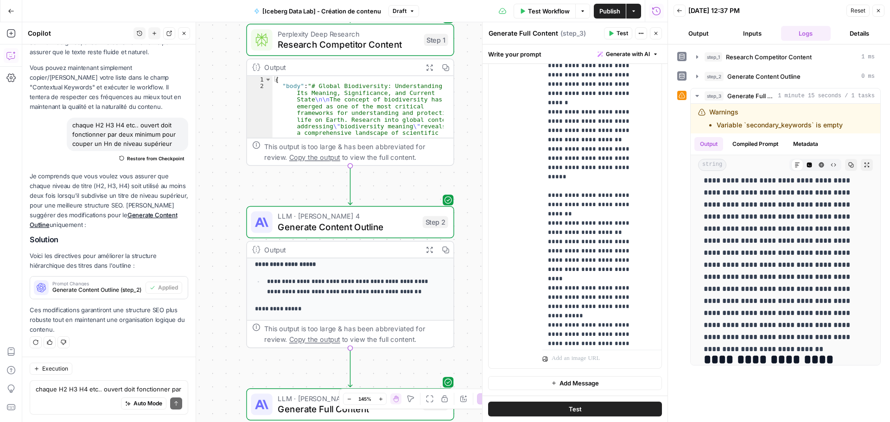
scroll to position [1066, 0]
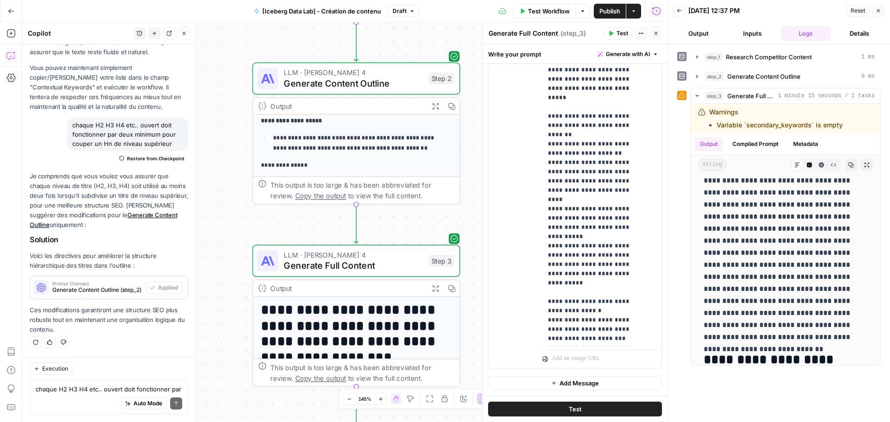
drag, startPoint x: 266, startPoint y: 363, endPoint x: 272, endPoint y: 219, distance: 144.8
click at [272, 219] on div "Workflow Set Inputs Inputs Perplexity Deep Research Research Competitor Content…" at bounding box center [344, 222] width 645 height 400
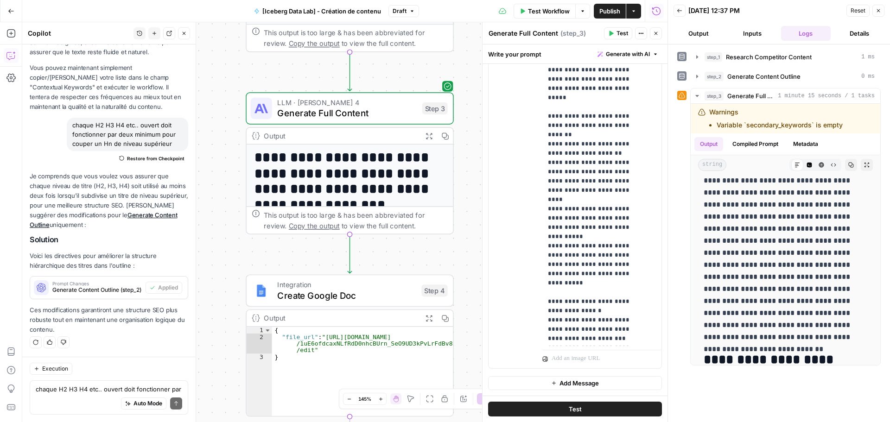
drag, startPoint x: 243, startPoint y: 272, endPoint x: 237, endPoint y: 118, distance: 153.6
click at [237, 118] on div "Workflow Set Inputs Inputs Perplexity Deep Research Research Competitor Content…" at bounding box center [344, 222] width 645 height 400
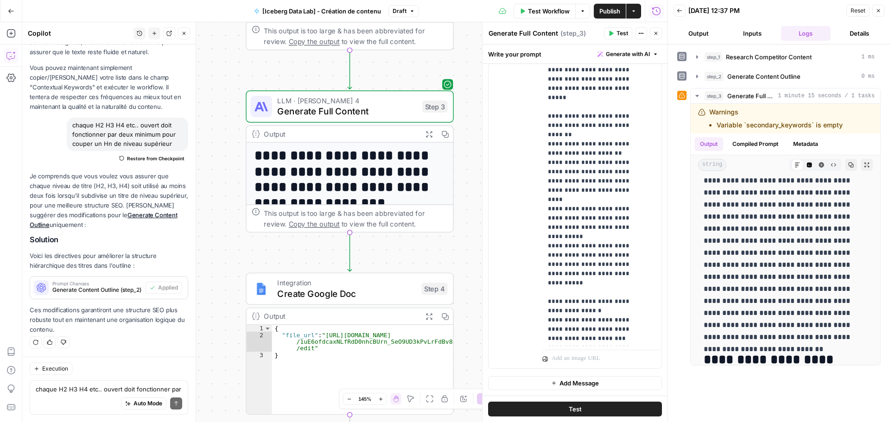
click at [352, 296] on span "Create Google Doc" at bounding box center [346, 293] width 139 height 13
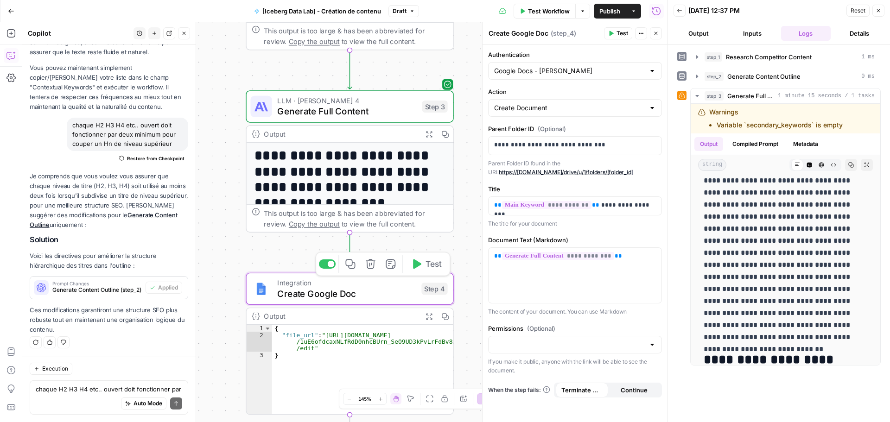
click at [421, 270] on button "Test" at bounding box center [427, 264] width 42 height 18
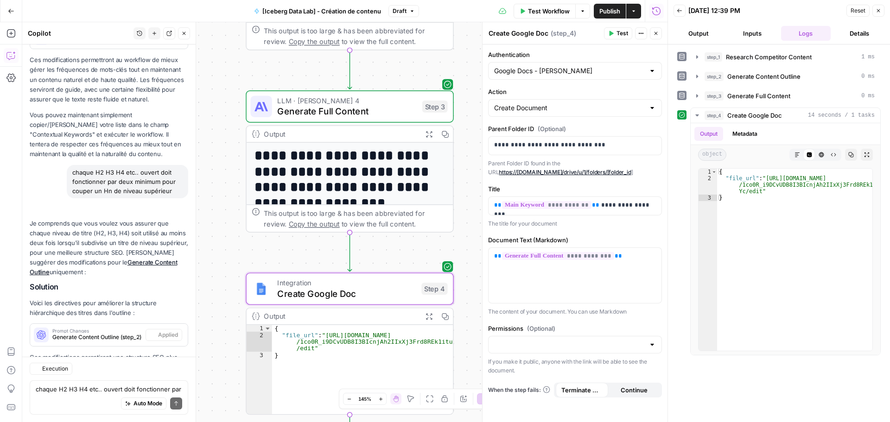
scroll to position [1508, 0]
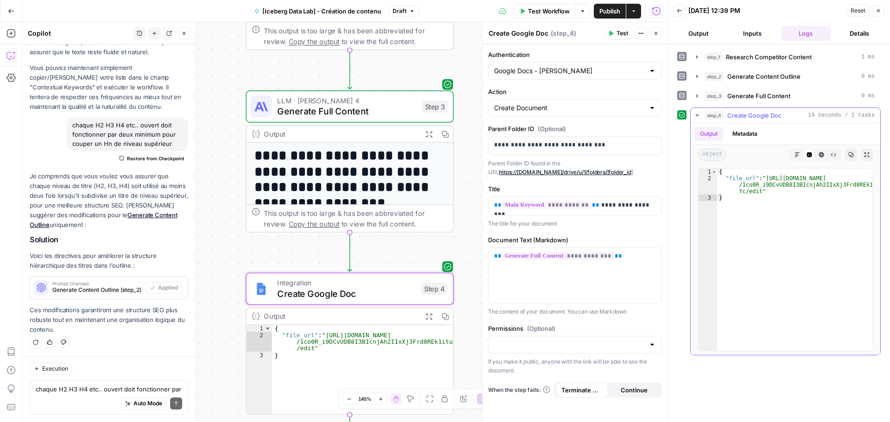
type textarea "**********"
drag, startPoint x: 764, startPoint y: 180, endPoint x: 758, endPoint y: 191, distance: 12.4
click at [758, 191] on div "{ "file_url" : "https://docs.google.com/document/d /1co0R_i9DCvUDB8I3BIcnjAh2II…" at bounding box center [794, 266] width 155 height 195
